Goal: Task Accomplishment & Management: Use online tool/utility

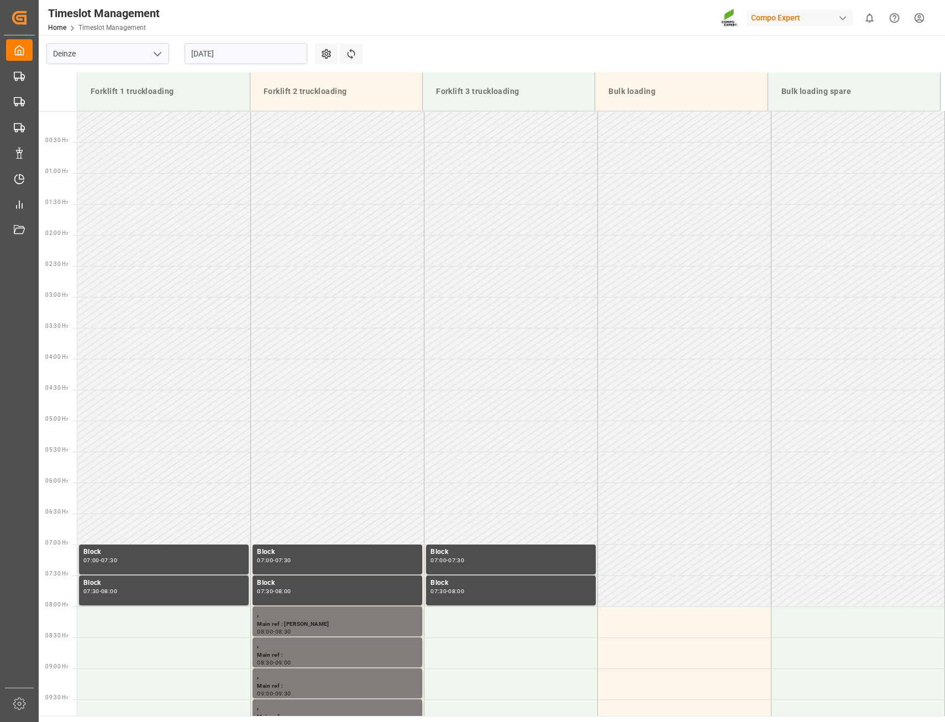
scroll to position [511, 0]
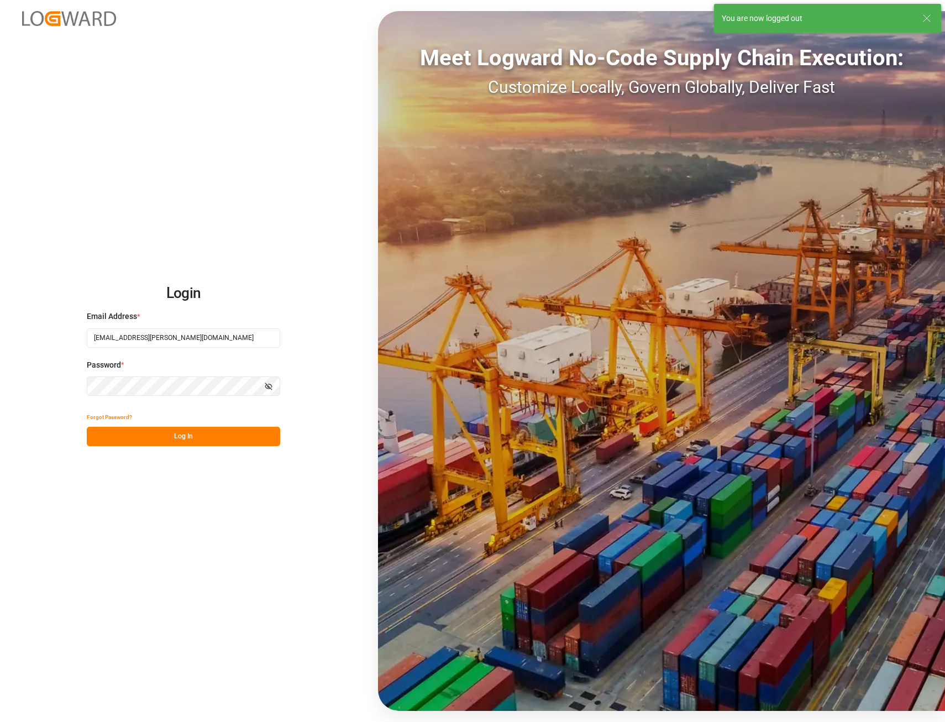
click at [191, 441] on button "Log In" at bounding box center [183, 436] width 193 height 19
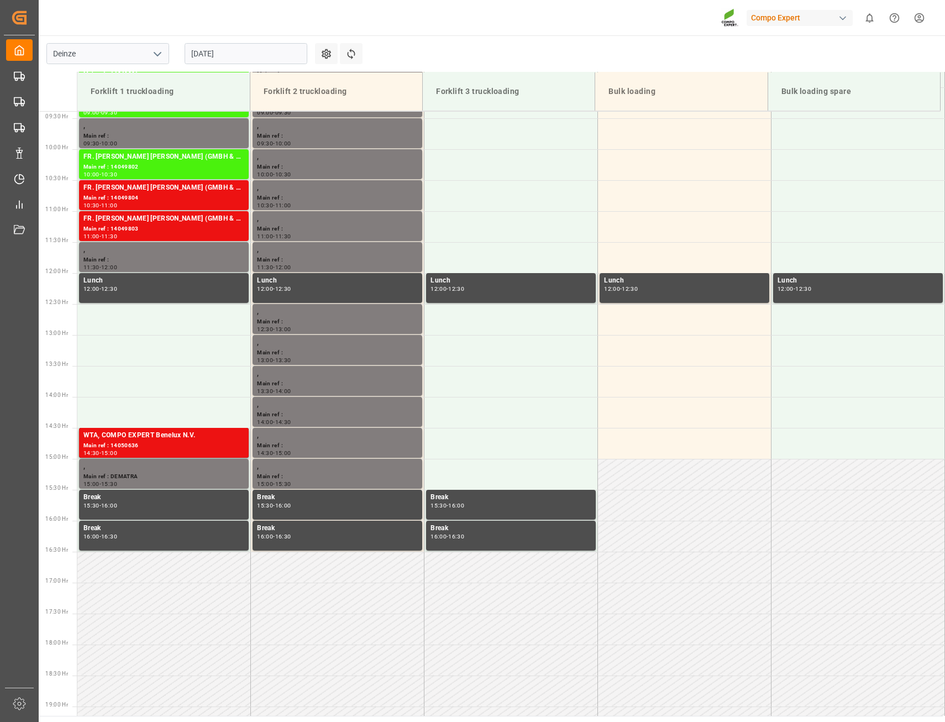
scroll to position [612, 0]
